Goal: Find specific page/section: Find specific page/section

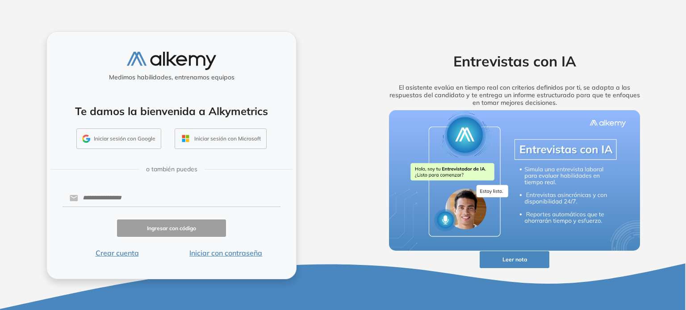
click at [232, 252] on button "Iniciar con contraseña" at bounding box center [226, 253] width 109 height 11
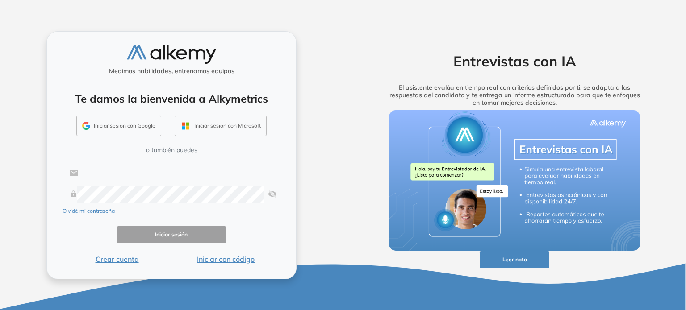
type input "**********"
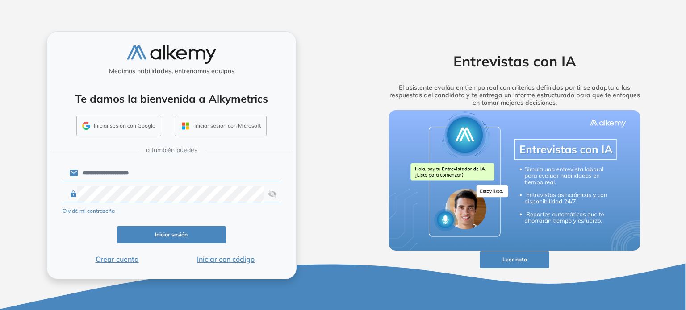
click at [168, 235] on button "Iniciar sesión" at bounding box center [171, 234] width 109 height 17
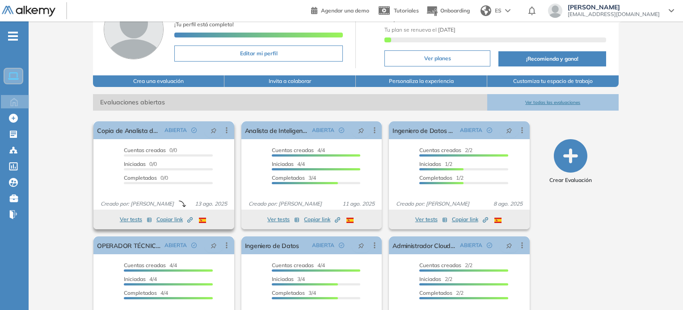
scroll to position [89, 0]
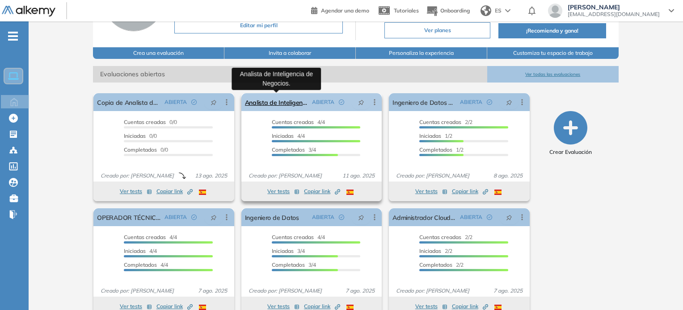
click at [298, 101] on link "Analista de Inteligencia de Negocios." at bounding box center [276, 102] width 63 height 18
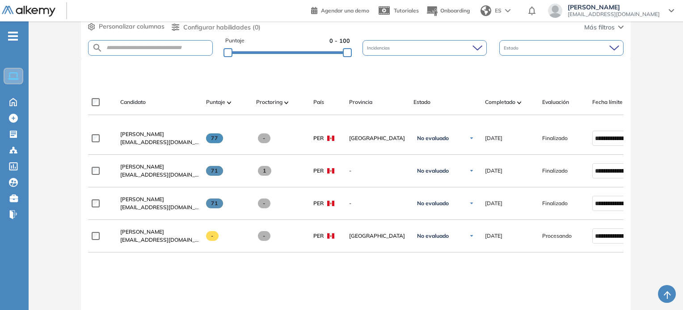
scroll to position [179, 0]
